Goal: Information Seeking & Learning: Find specific fact

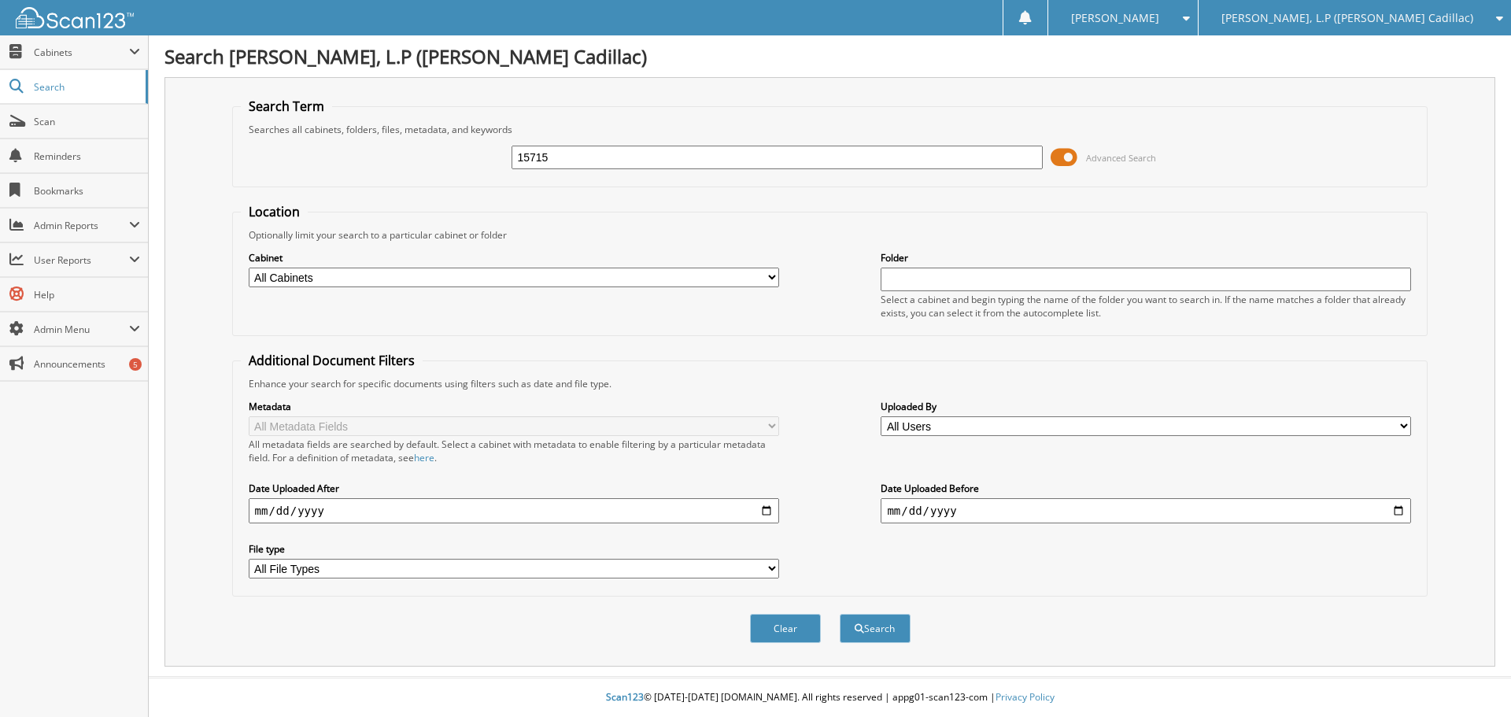
type input "15715"
click at [840, 614] on button "Search" at bounding box center [875, 628] width 71 height 29
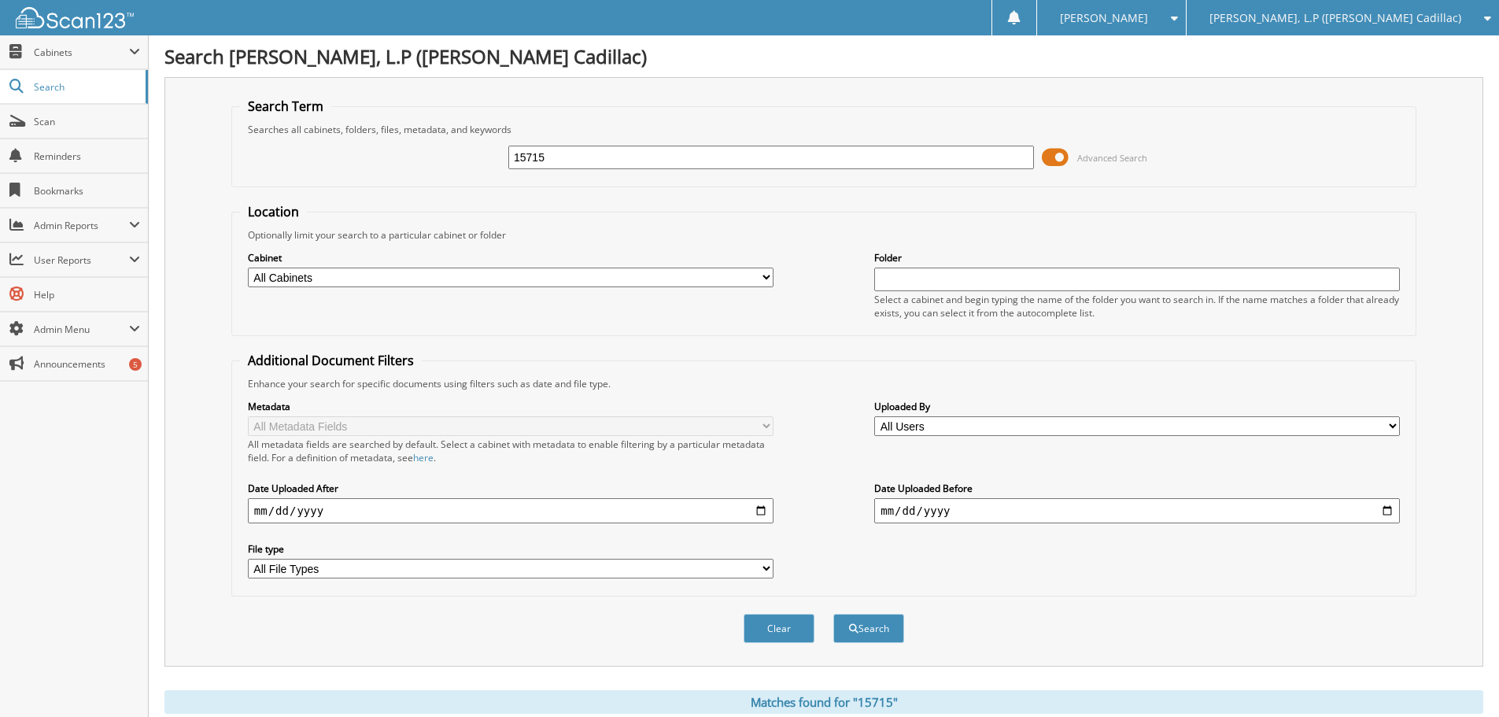
click at [1048, 158] on span at bounding box center [1055, 158] width 27 height 24
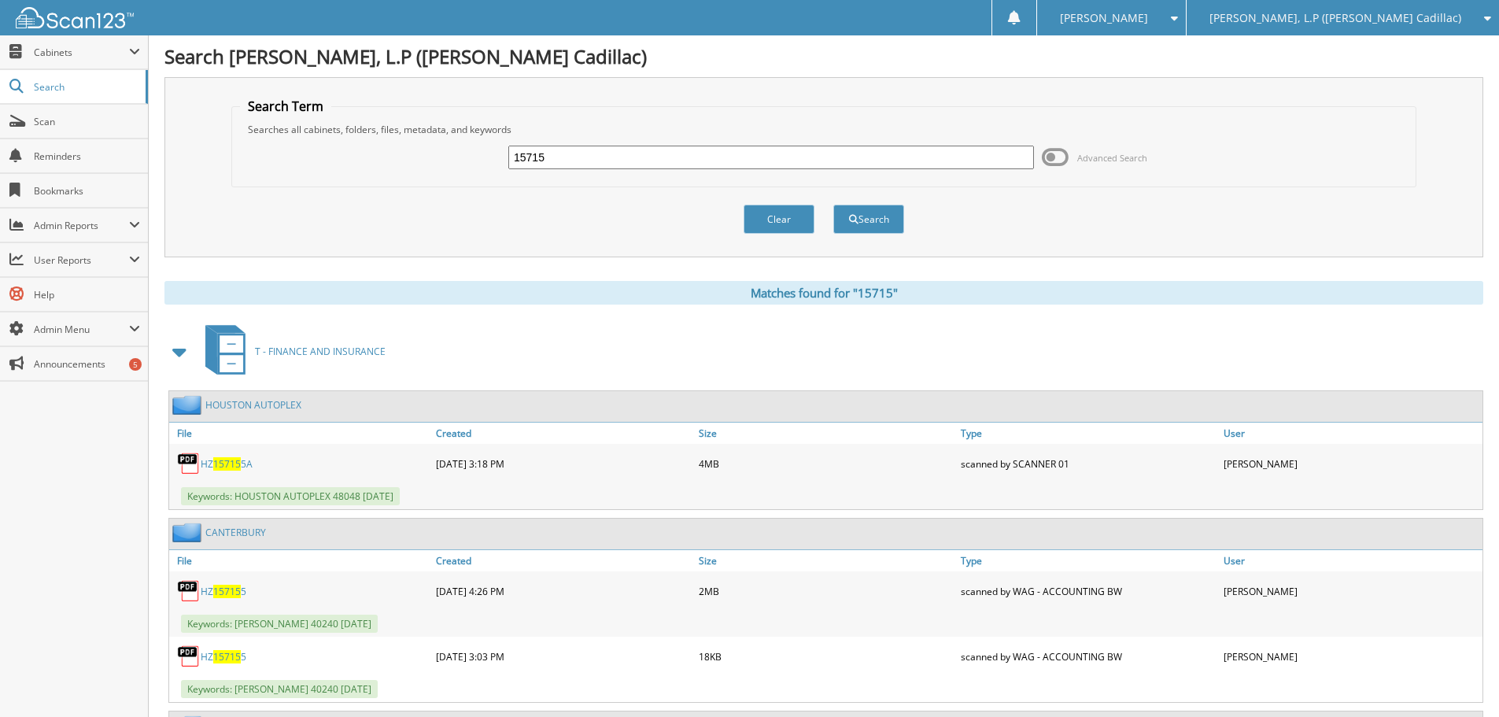
click at [177, 353] on span at bounding box center [180, 352] width 22 height 28
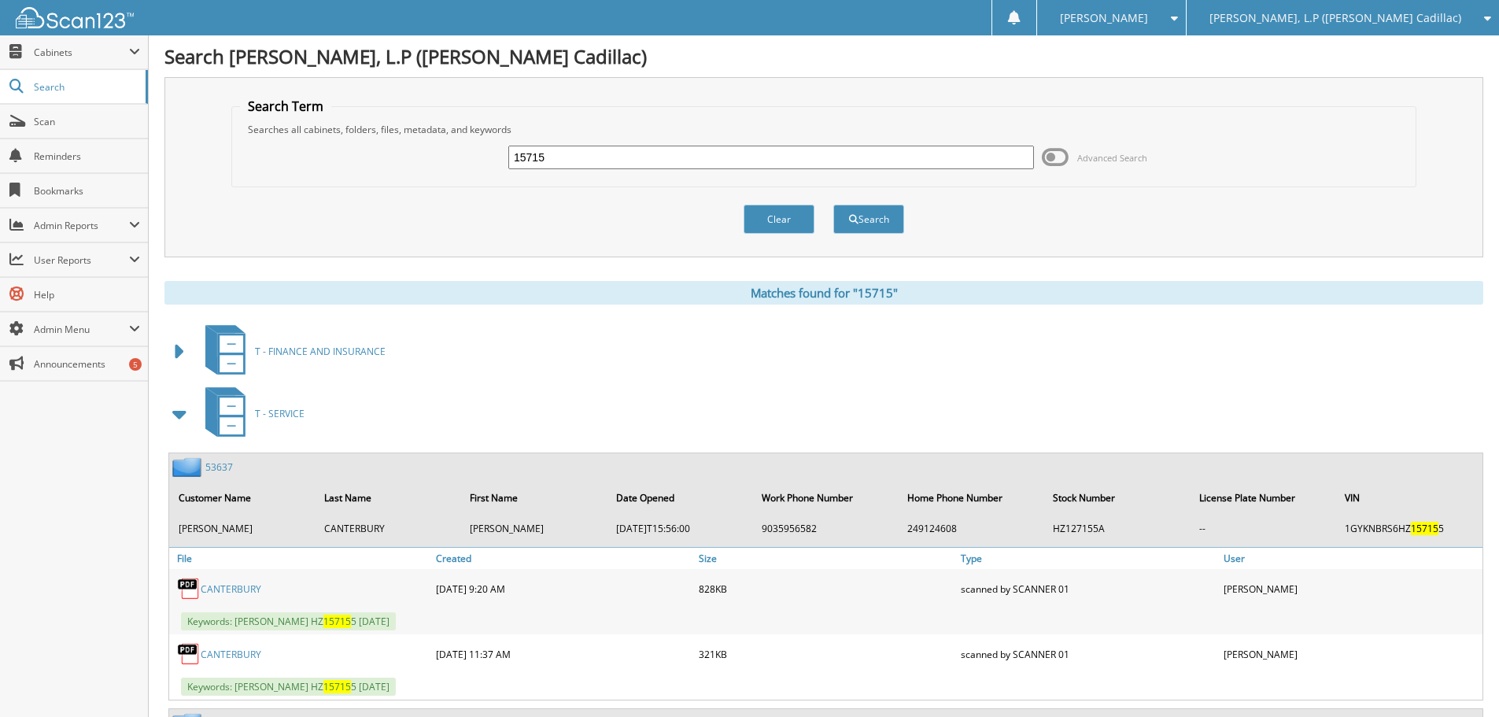
click at [182, 416] on span at bounding box center [180, 414] width 22 height 28
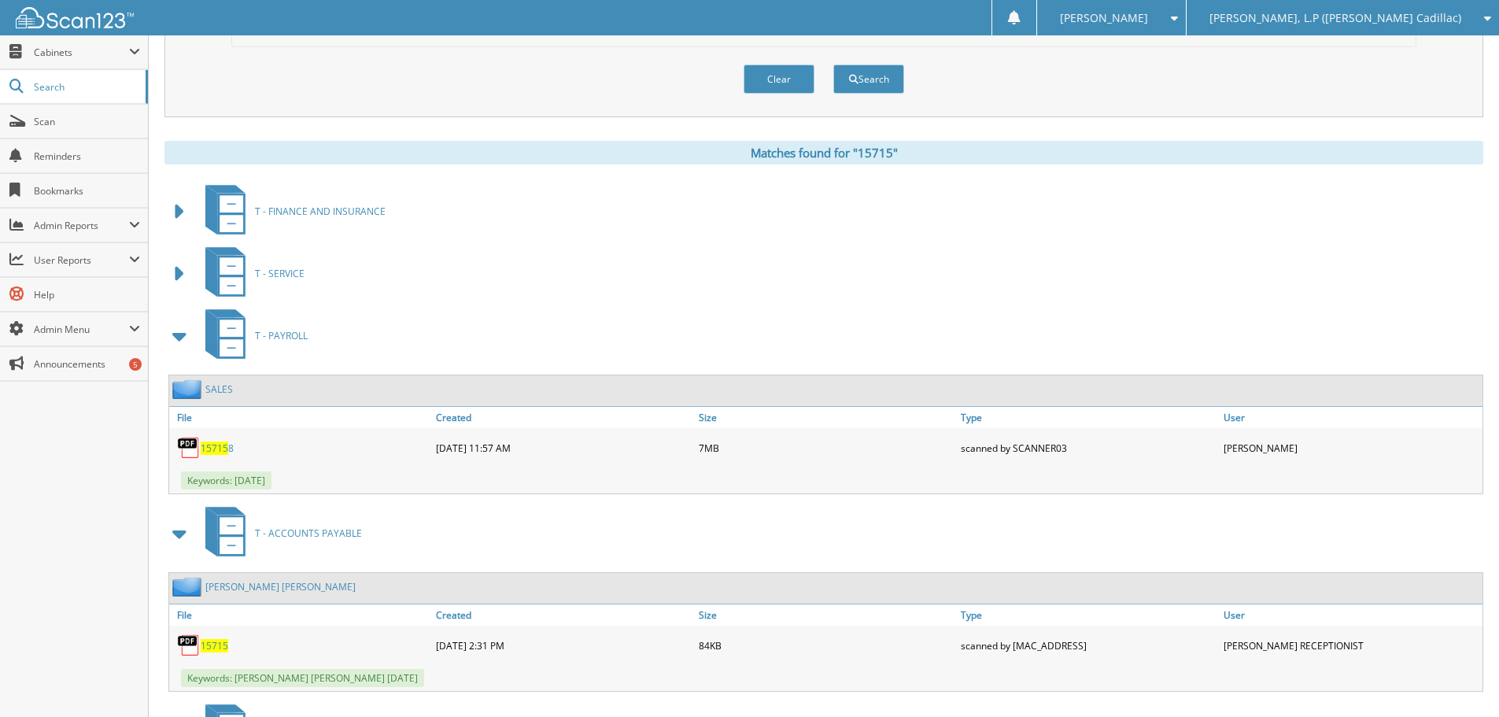
scroll to position [157, 0]
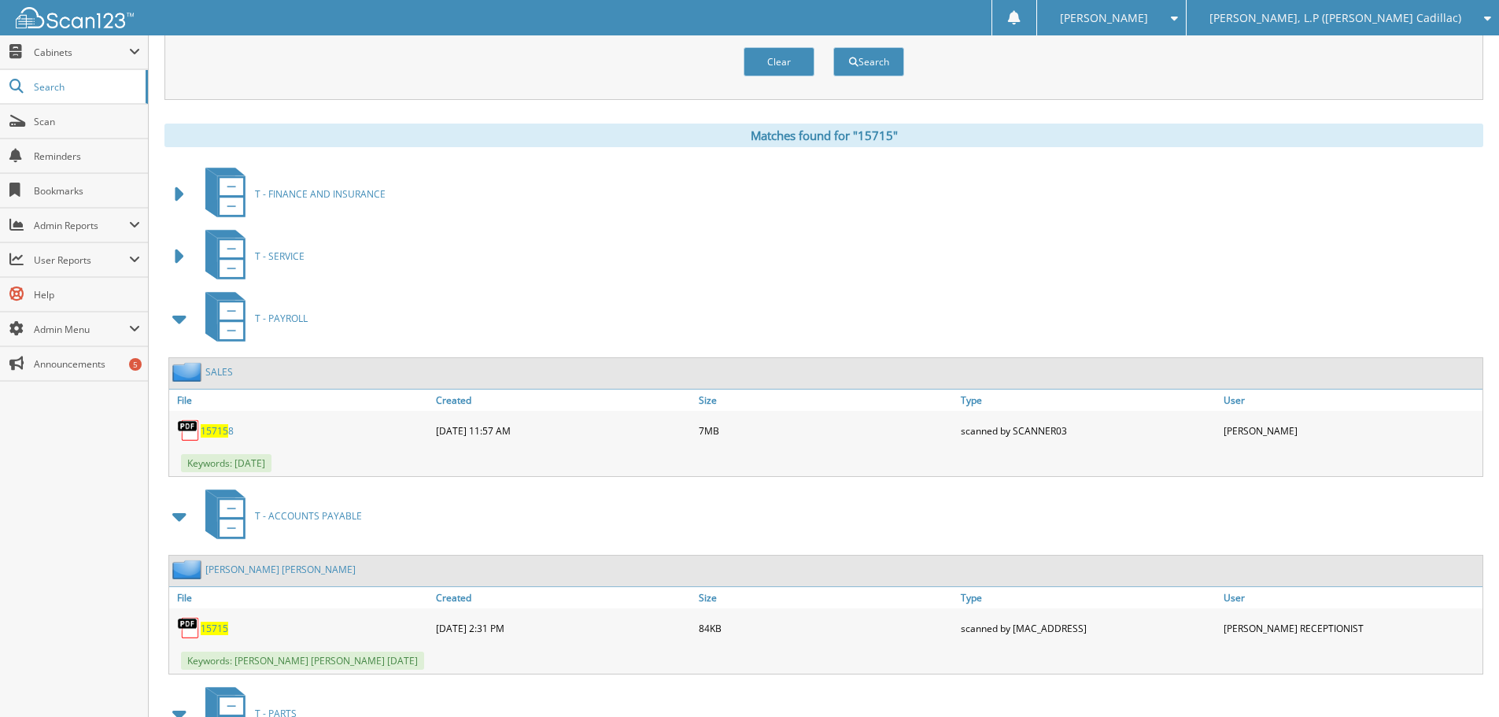
click at [179, 319] on span at bounding box center [180, 319] width 22 height 28
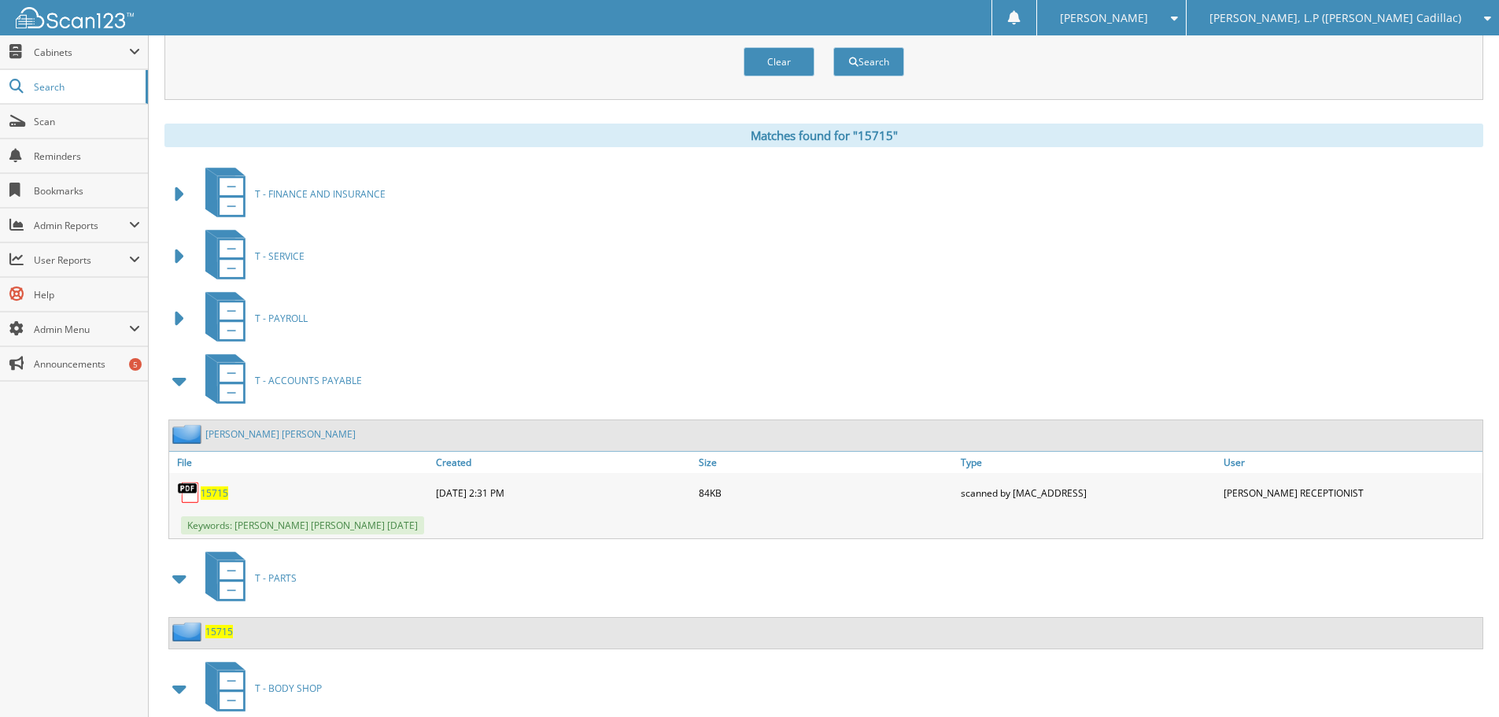
click at [177, 379] on span at bounding box center [180, 381] width 22 height 28
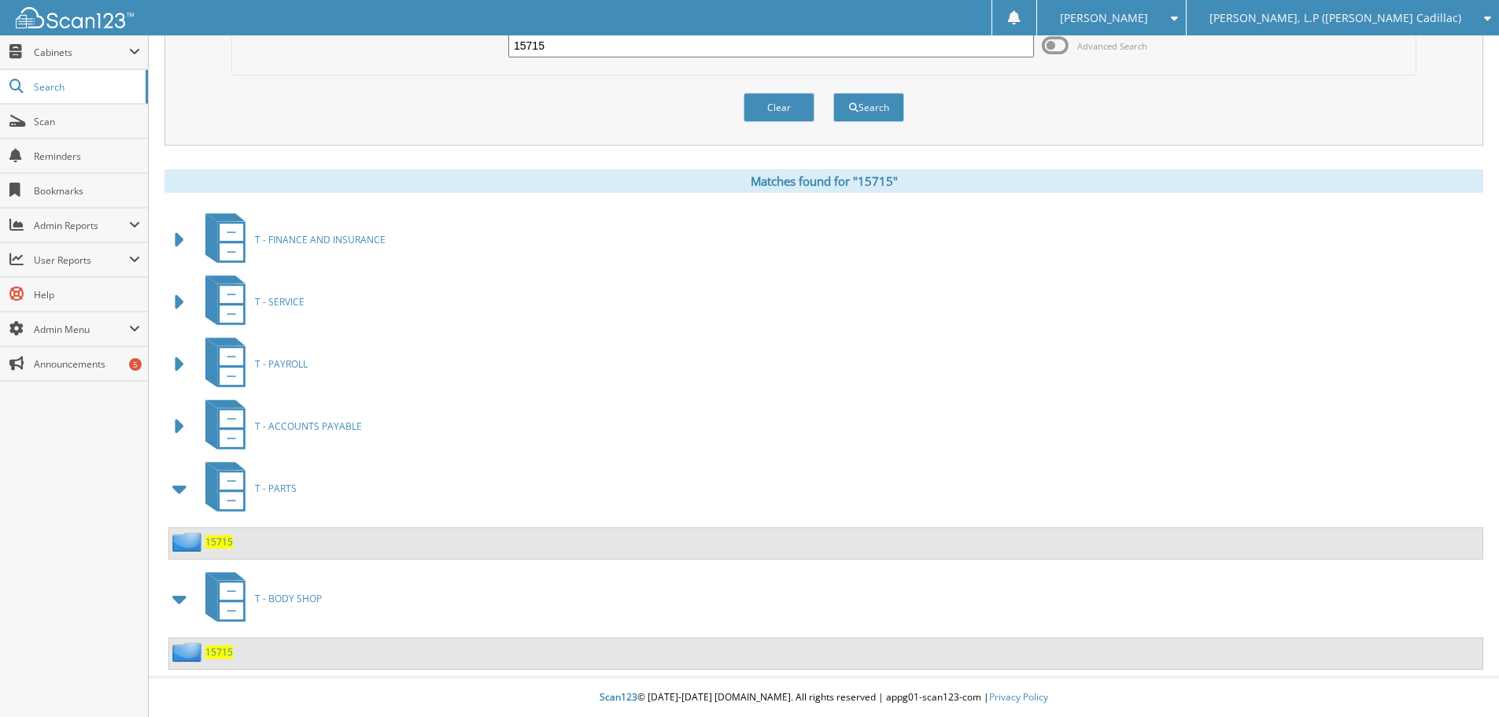
scroll to position [112, 0]
click at [218, 649] on span "15715" at bounding box center [219, 651] width 28 height 13
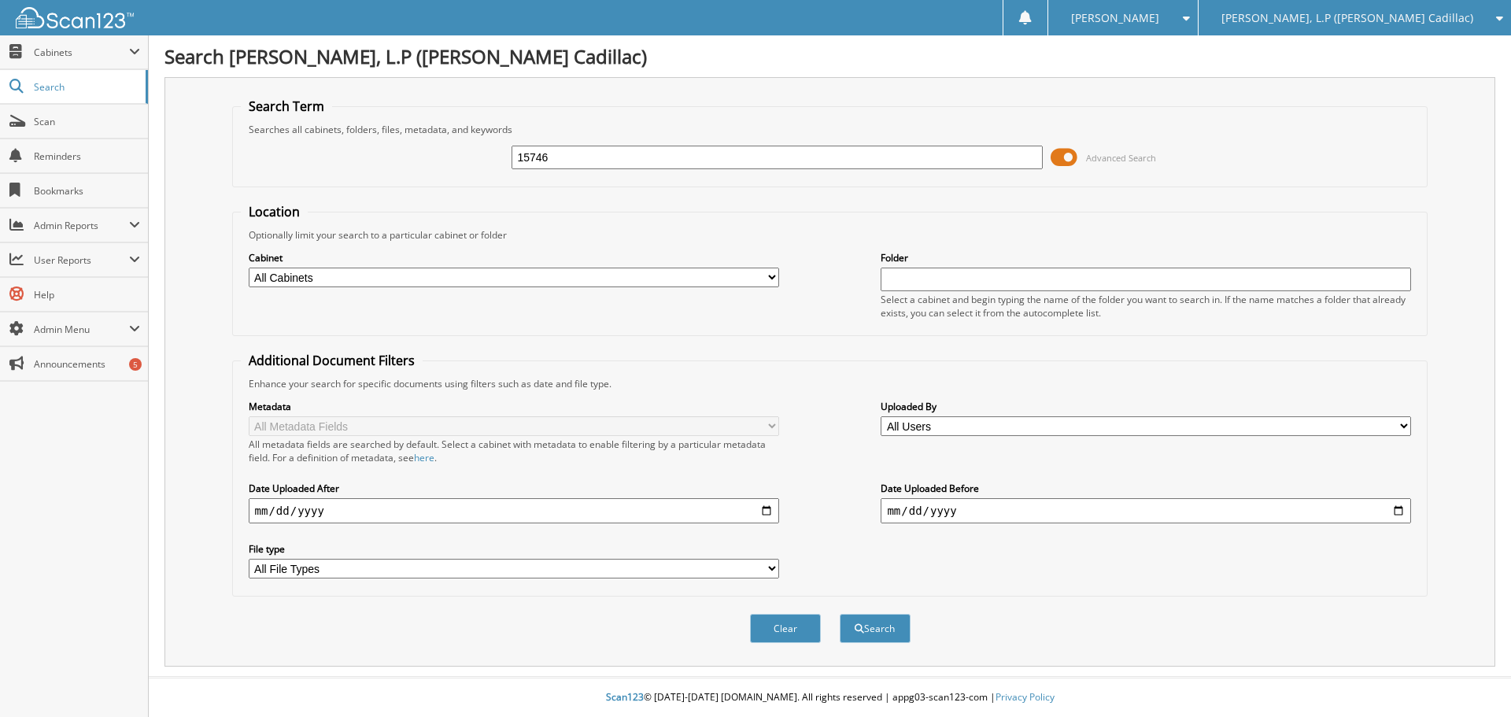
type input "15746"
click at [1057, 155] on span at bounding box center [1064, 158] width 27 height 24
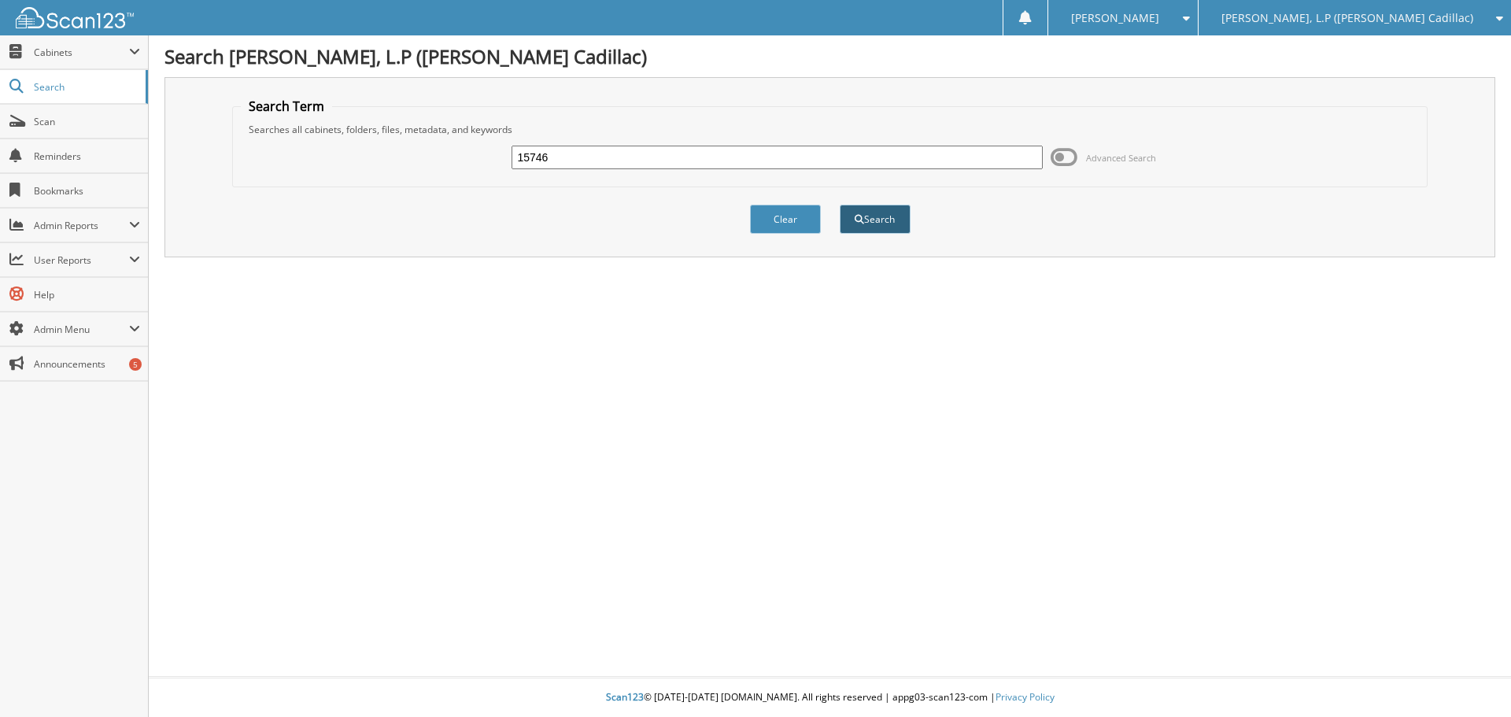
click at [880, 224] on button "Search" at bounding box center [875, 219] width 71 height 29
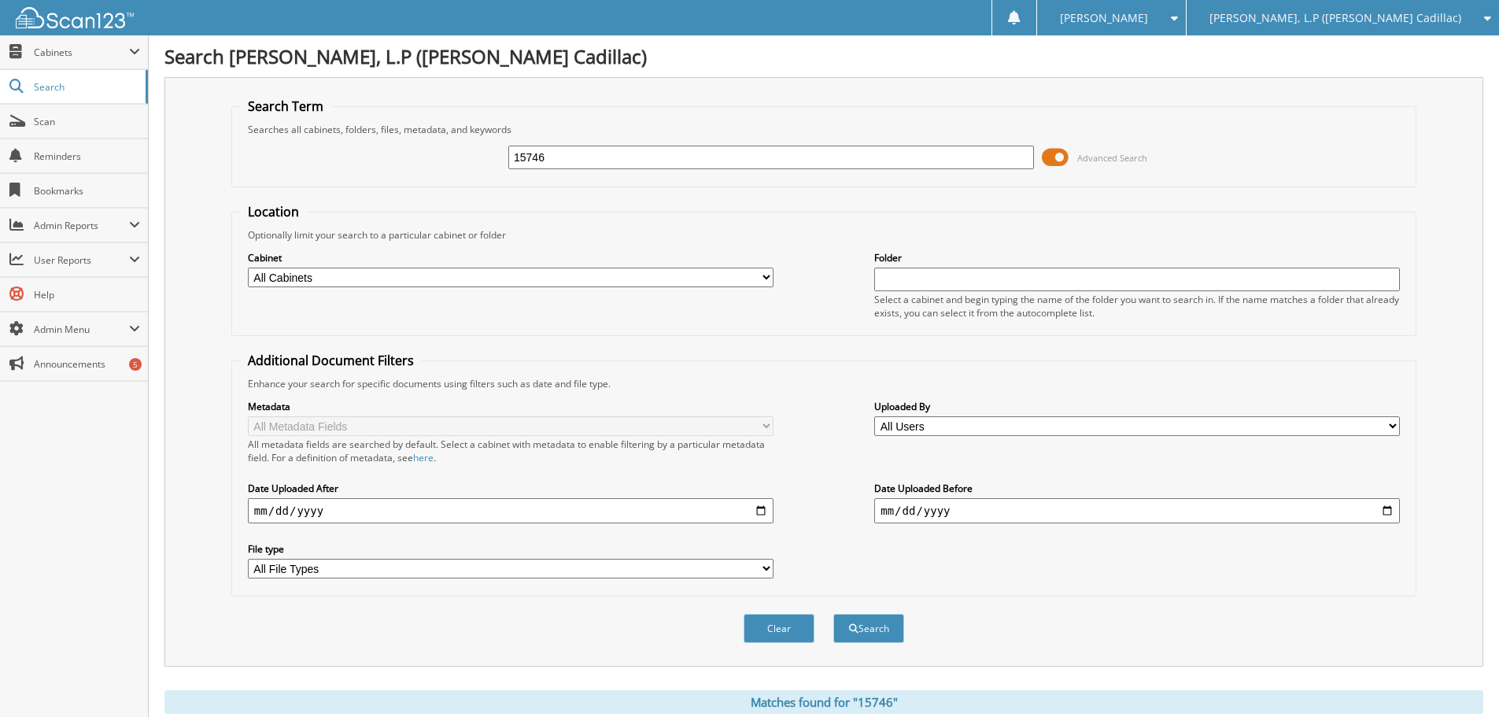
click at [1054, 156] on span at bounding box center [1055, 158] width 27 height 24
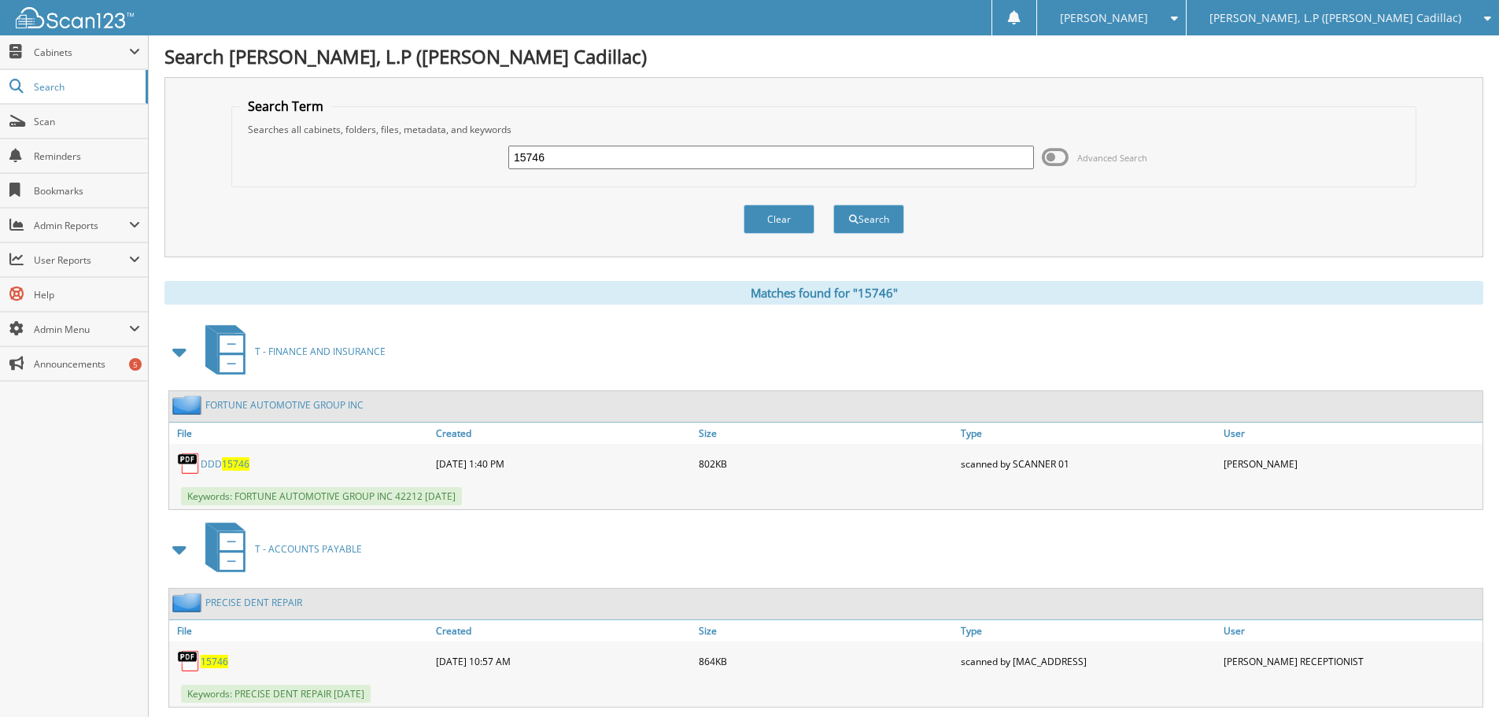
click at [181, 350] on span at bounding box center [180, 352] width 22 height 28
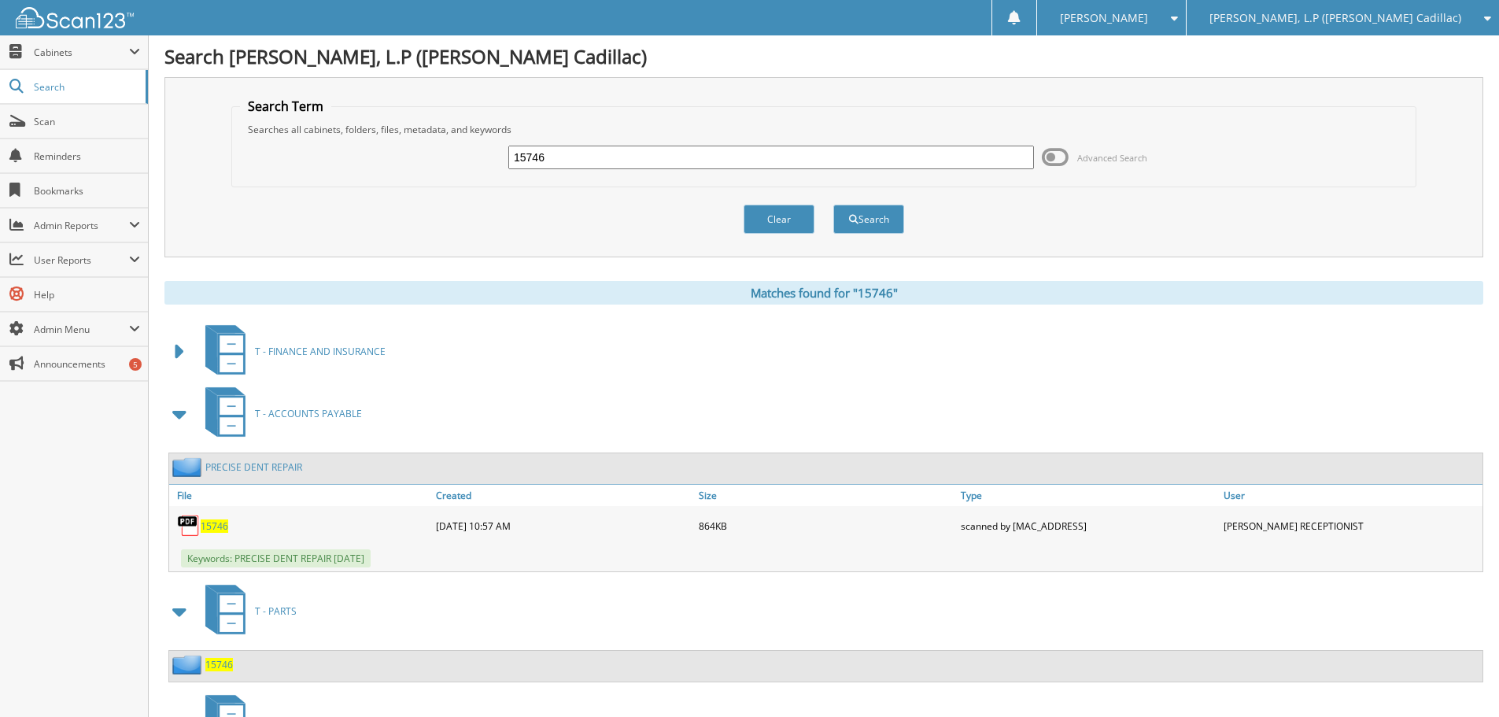
click at [183, 414] on span at bounding box center [180, 414] width 22 height 28
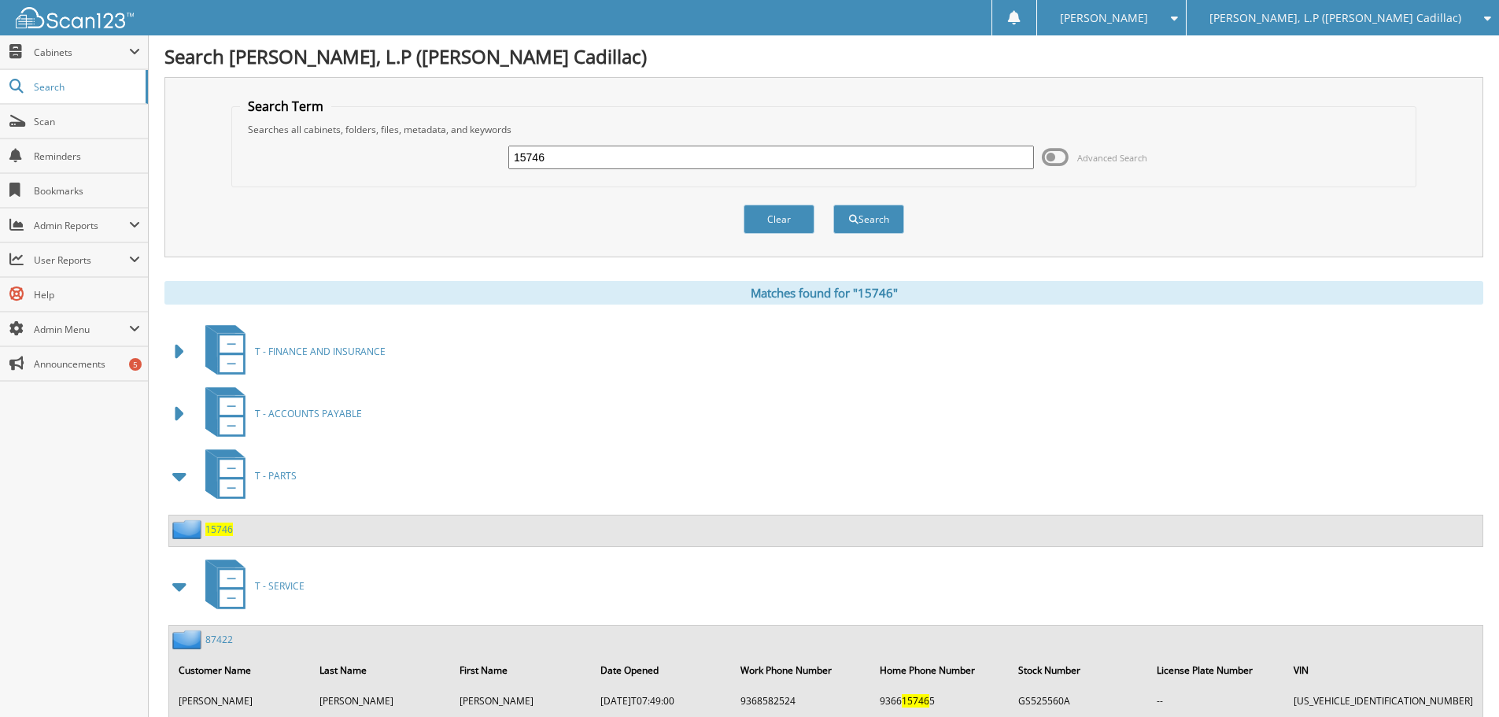
click at [176, 475] on span at bounding box center [180, 476] width 22 height 28
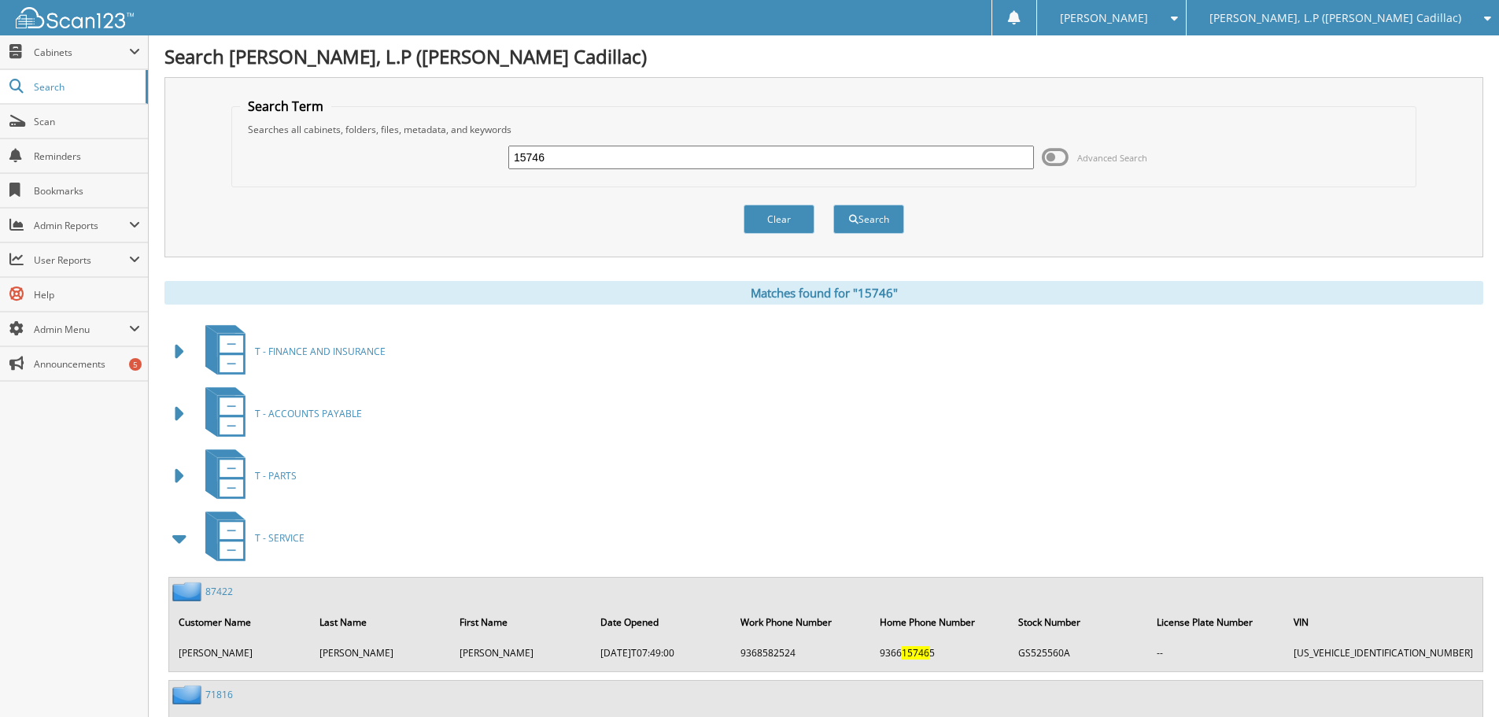
drag, startPoint x: 179, startPoint y: 536, endPoint x: 187, endPoint y: 534, distance: 8.0
click at [179, 536] on span at bounding box center [180, 538] width 22 height 28
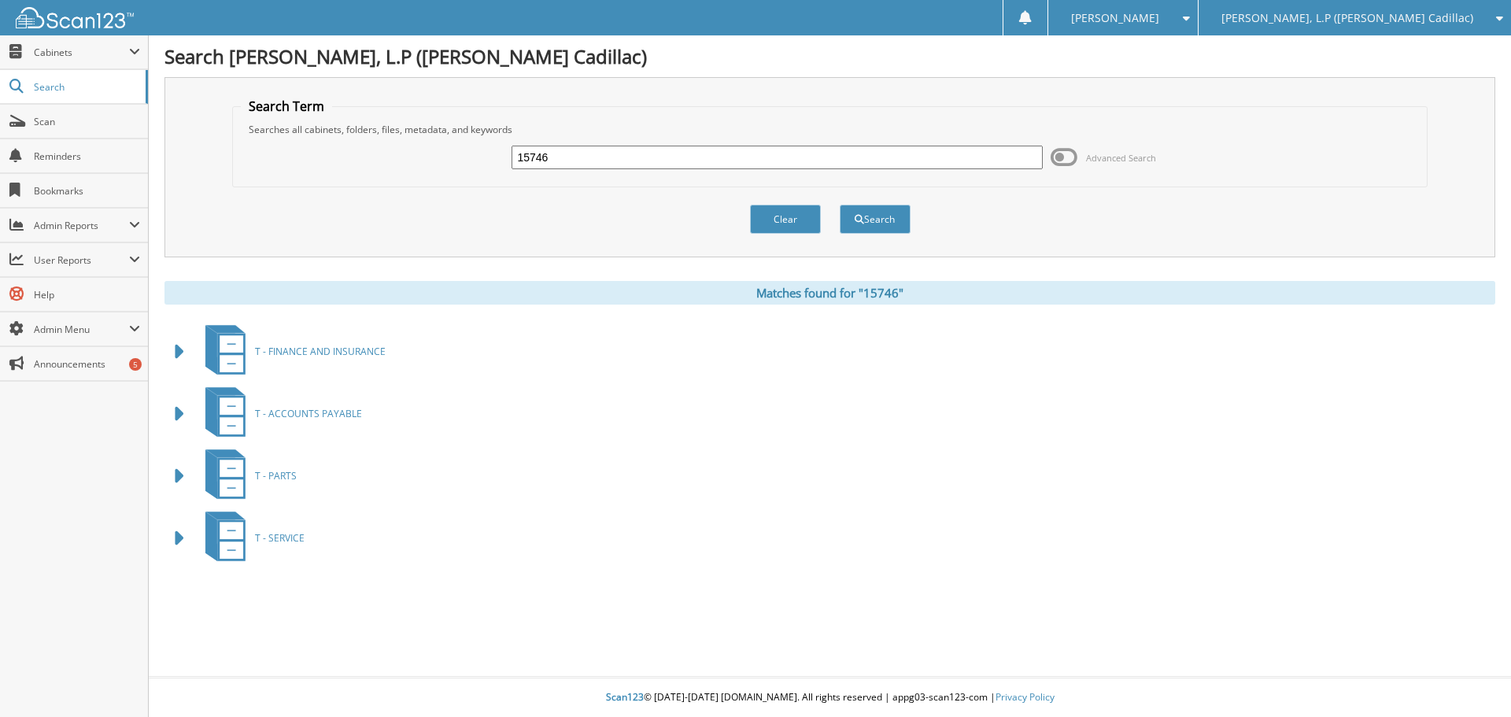
drag, startPoint x: 559, startPoint y: 161, endPoint x: 452, endPoint y: 172, distance: 106.8
click at [452, 172] on div "15746 Advanced Search" at bounding box center [830, 157] width 1179 height 42
type input "15761"
click at [840, 205] on button "Search" at bounding box center [875, 219] width 71 height 29
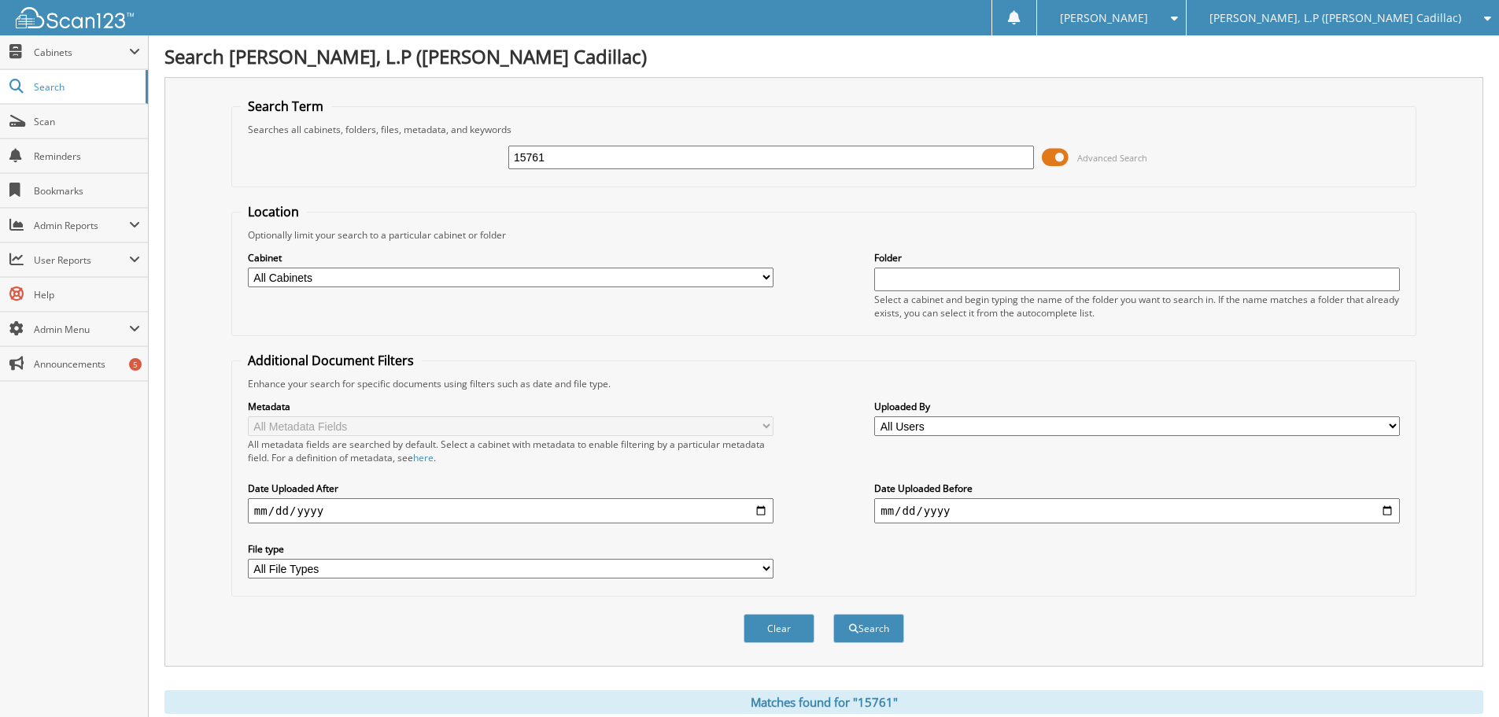
click at [1046, 156] on span at bounding box center [1055, 158] width 27 height 24
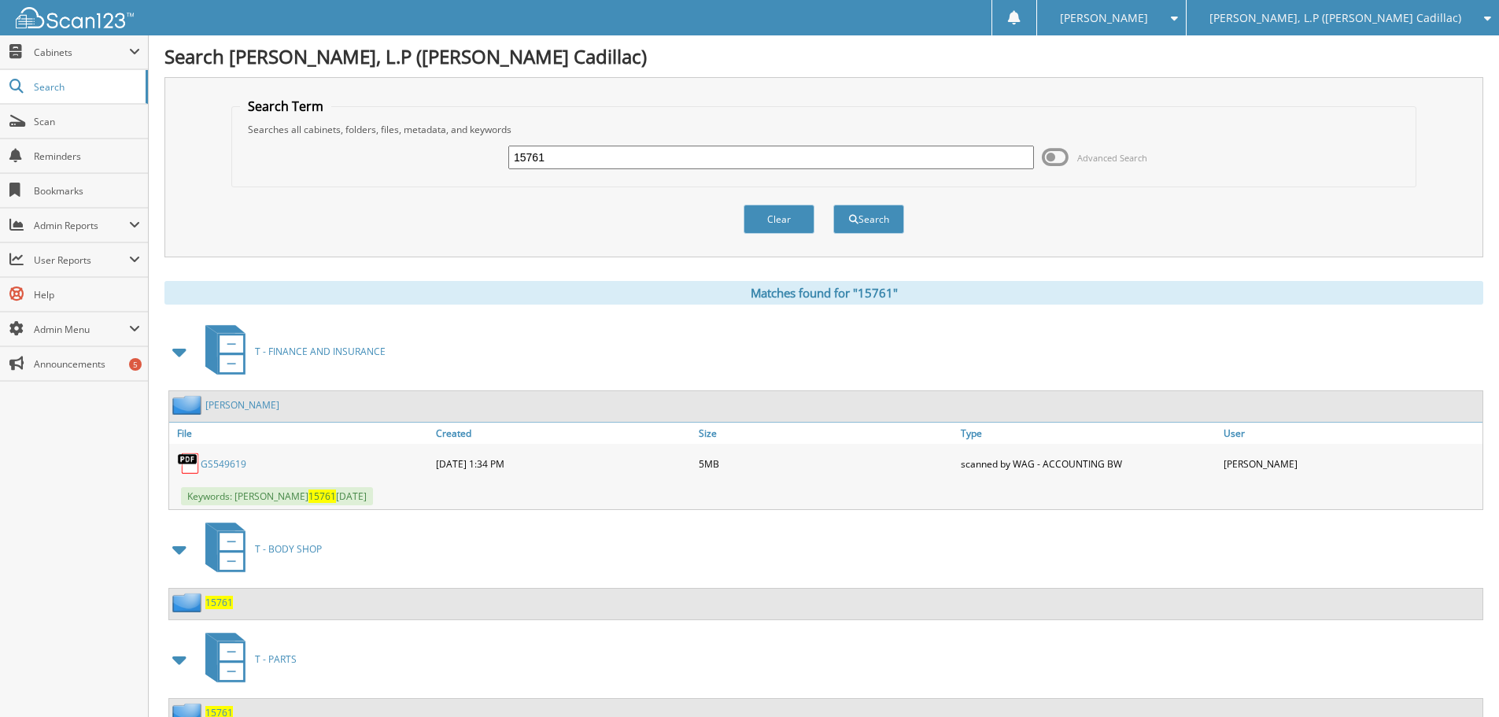
click at [183, 348] on span at bounding box center [180, 352] width 22 height 28
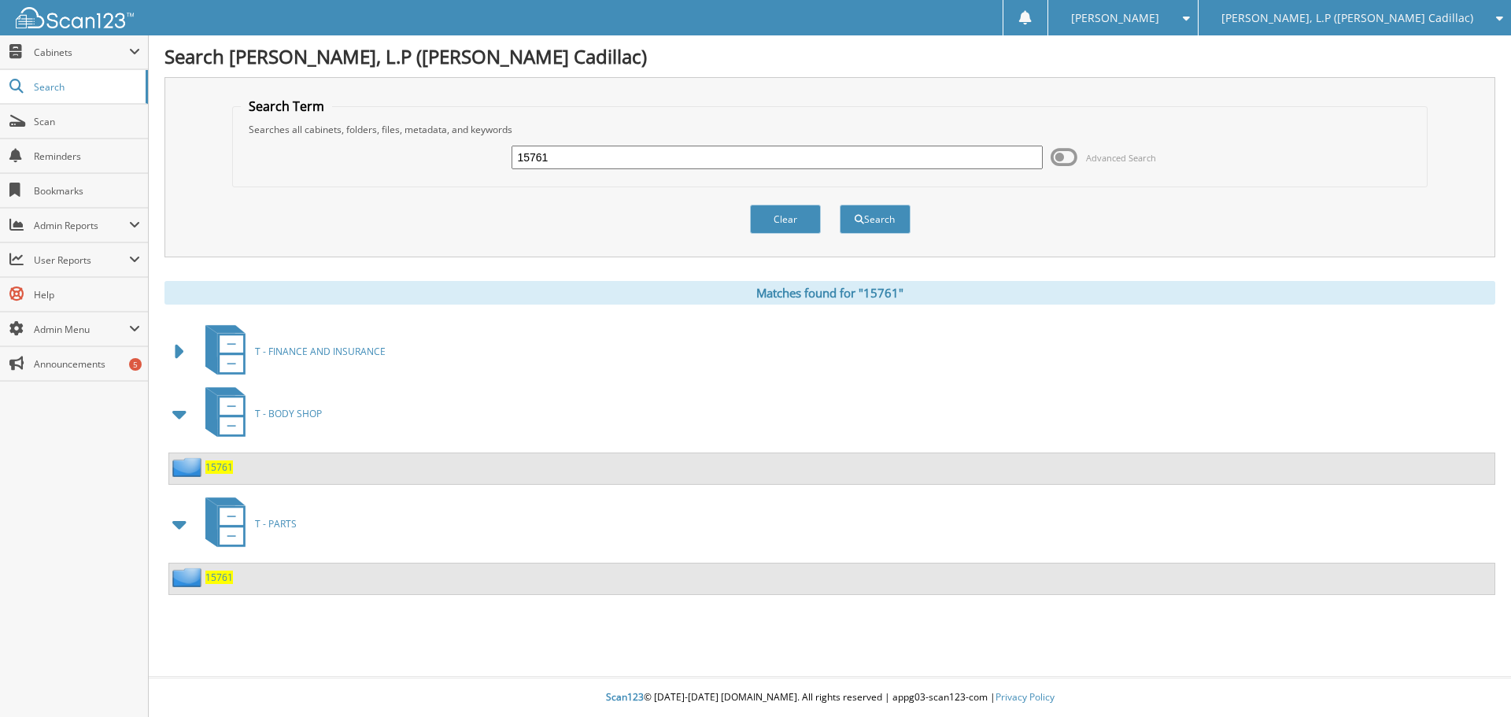
click at [216, 464] on span "15761" at bounding box center [219, 466] width 28 height 13
